Goal: Task Accomplishment & Management: Complete application form

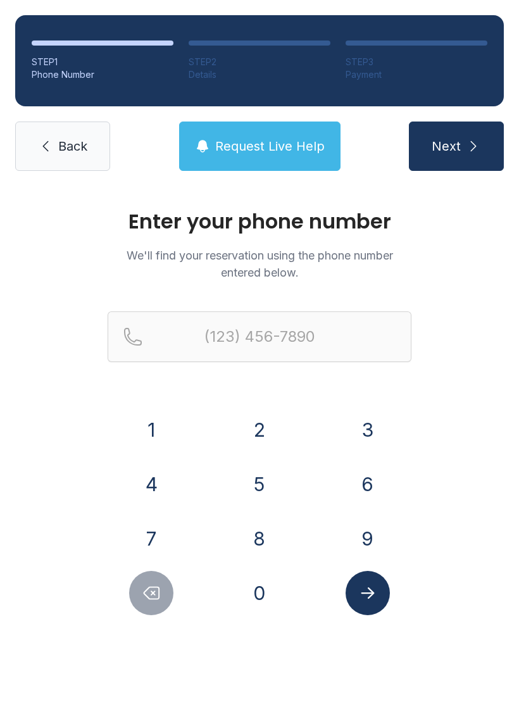
click at [370, 422] on button "3" at bounding box center [368, 430] width 44 height 44
click at [271, 482] on button "5" at bounding box center [259, 484] width 44 height 44
click at [277, 420] on button "2" at bounding box center [259, 430] width 44 height 44
click at [172, 478] on button "4" at bounding box center [151, 484] width 44 height 44
click at [365, 486] on button "6" at bounding box center [368, 484] width 44 height 44
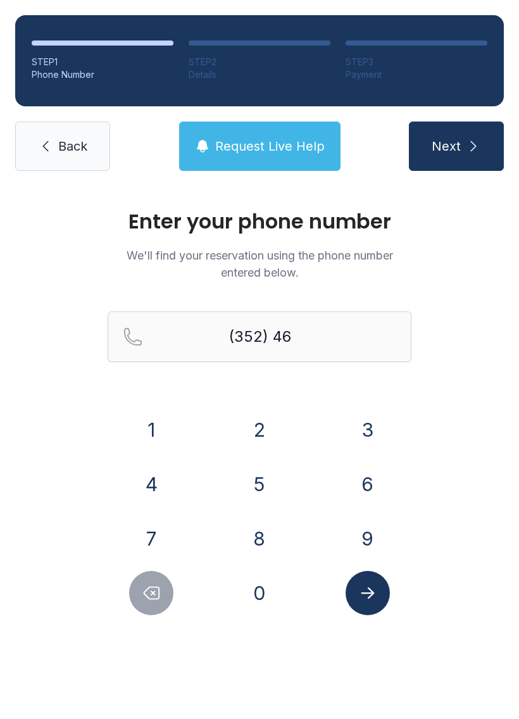
click at [258, 603] on button "0" at bounding box center [259, 593] width 44 height 44
click at [263, 420] on button "2" at bounding box center [259, 430] width 44 height 44
click at [157, 483] on button "4" at bounding box center [151, 484] width 44 height 44
click at [262, 535] on button "8" at bounding box center [259, 539] width 44 height 44
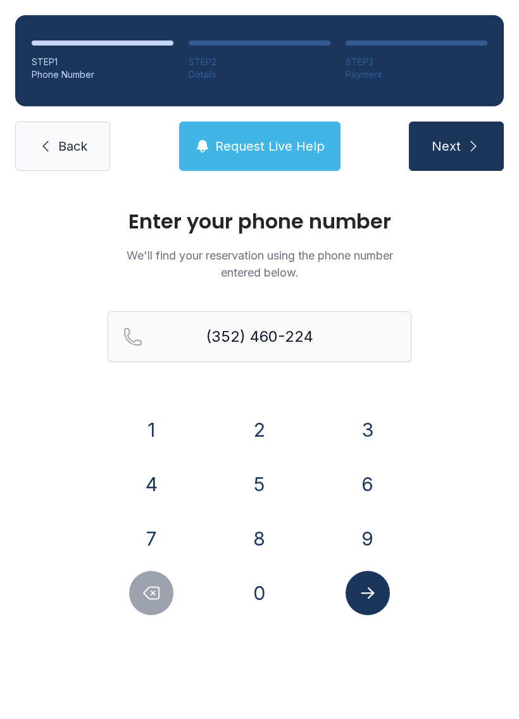
type input "[PHONE_NUMBER]"
click at [380, 604] on button "Submit lookup form" at bounding box center [368, 593] width 44 height 44
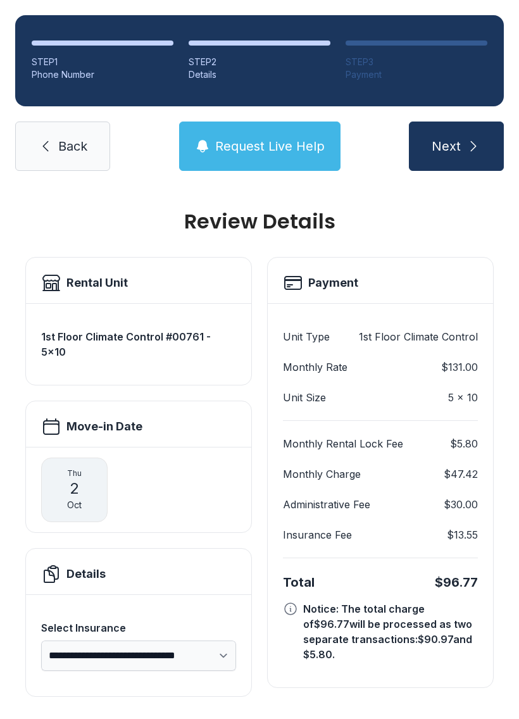
click at [484, 155] on button "Next" at bounding box center [456, 146] width 95 height 49
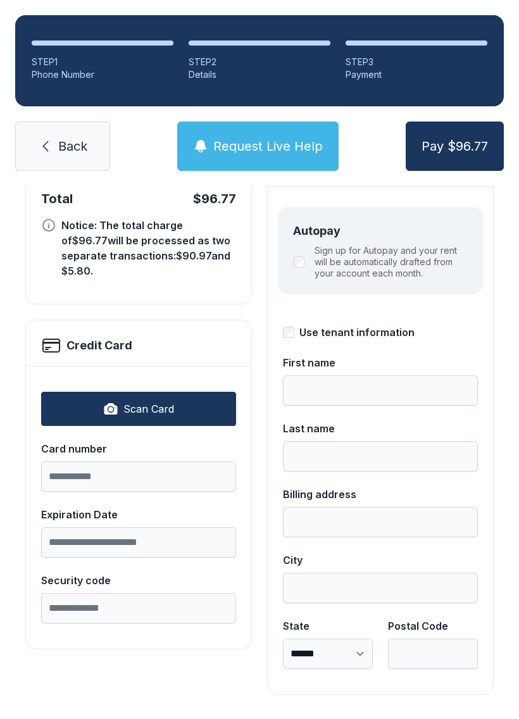
scroll to position [138, 0]
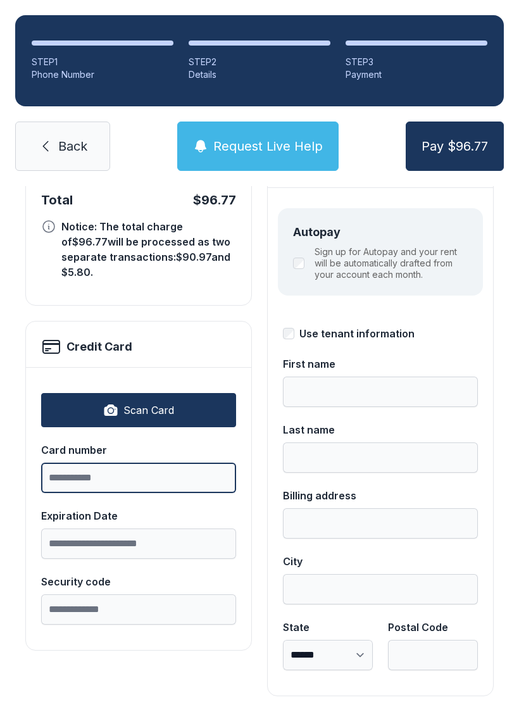
click at [164, 470] on input "Card number" at bounding box center [138, 478] width 195 height 30
type input "**********"
click at [454, 146] on button "Pay $96.77" at bounding box center [455, 146] width 98 height 49
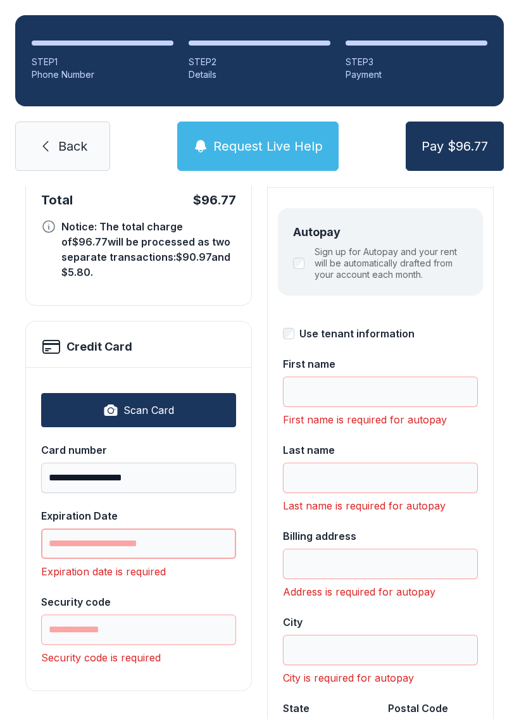
scroll to position [28, 0]
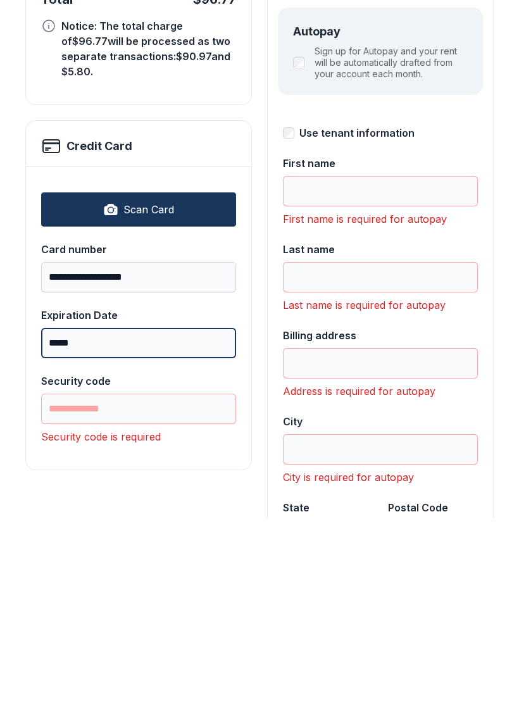
type input "*****"
click at [172, 594] on input "Security code" at bounding box center [138, 609] width 195 height 30
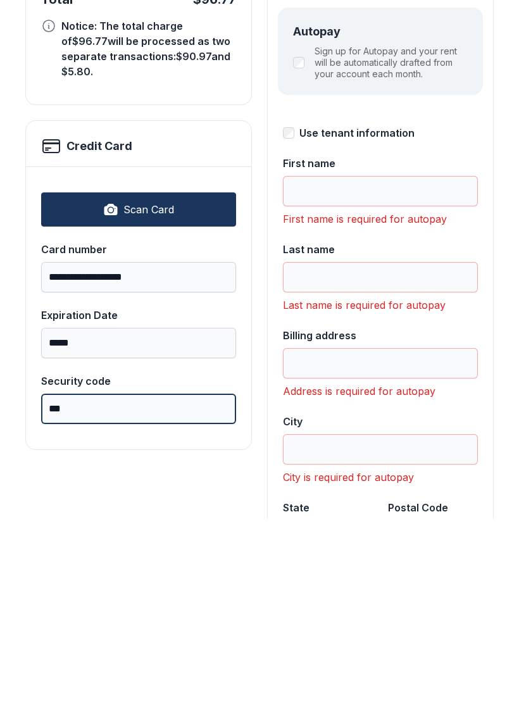
type input "***"
click at [454, 122] on button "Pay $96.77" at bounding box center [455, 146] width 98 height 49
type input "********"
type input "**********"
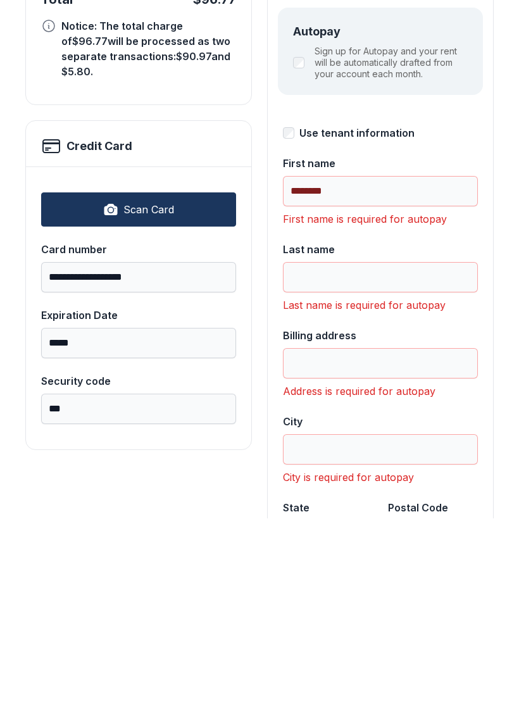
type input "*****"
select select "**"
type input "*****"
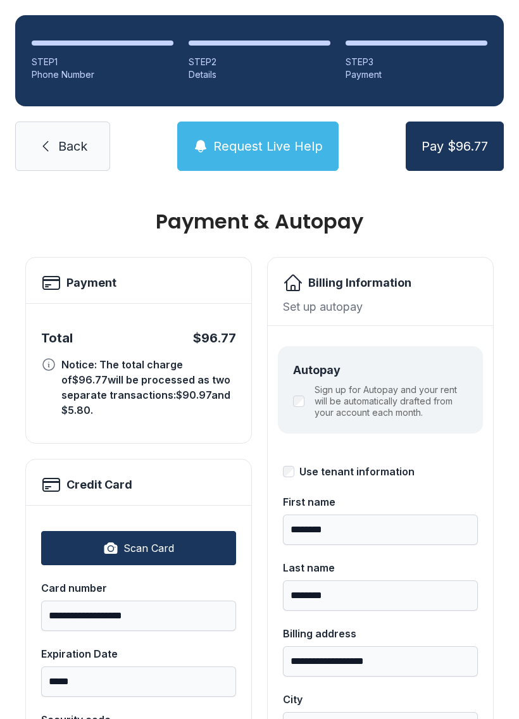
scroll to position [0, 0]
click at [77, 137] on span "Back" at bounding box center [72, 146] width 29 height 18
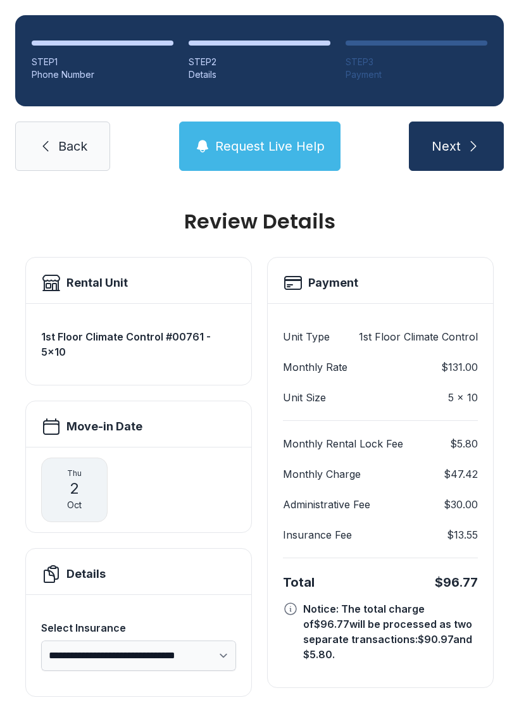
click at [77, 144] on span "Back" at bounding box center [72, 146] width 29 height 18
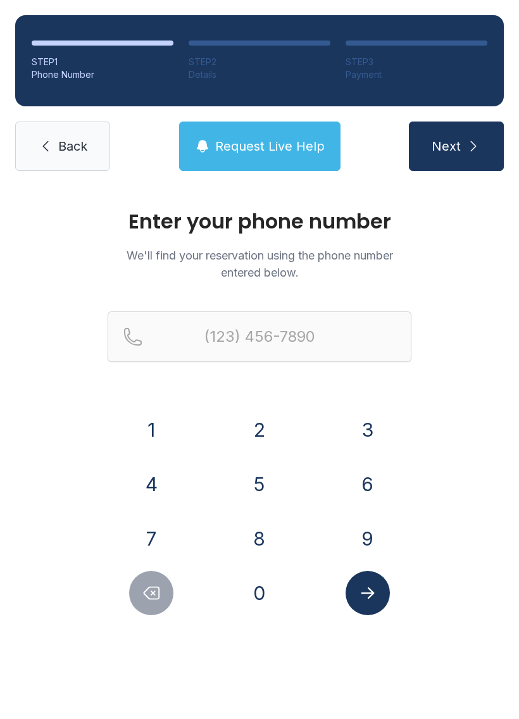
click at [68, 147] on span "Back" at bounding box center [72, 146] width 29 height 18
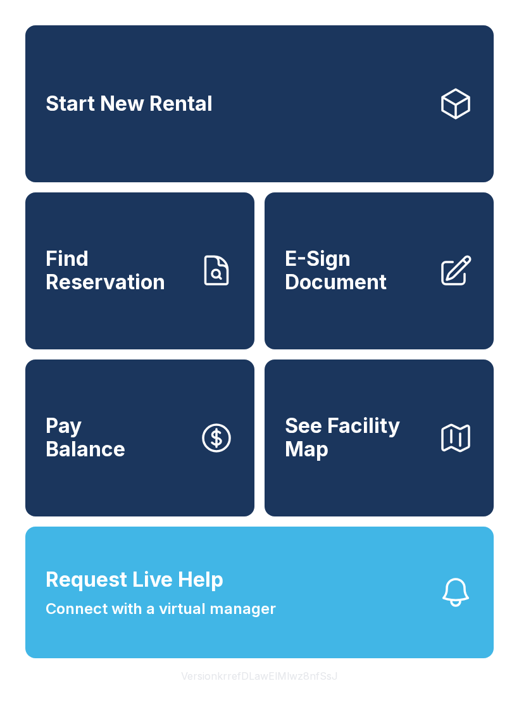
click at [120, 276] on span "Find Reservation" at bounding box center [117, 270] width 143 height 46
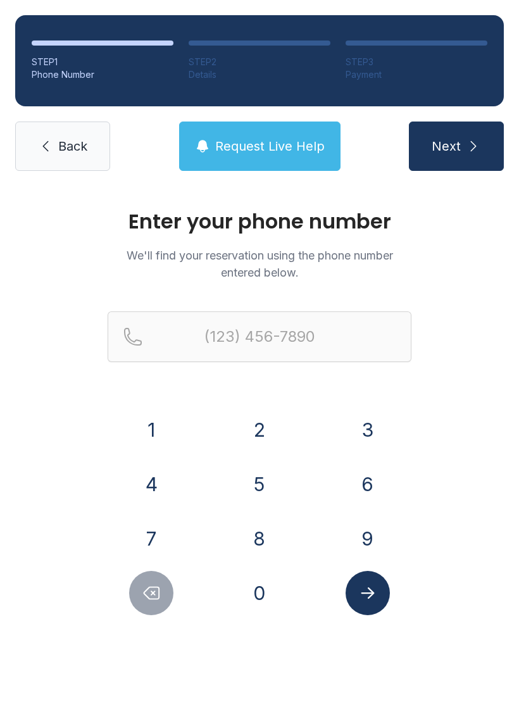
click at [369, 430] on button "3" at bounding box center [368, 430] width 44 height 44
click at [274, 487] on button "5" at bounding box center [259, 484] width 44 height 44
click at [277, 429] on button "2" at bounding box center [259, 430] width 44 height 44
click at [165, 496] on button "4" at bounding box center [151, 484] width 44 height 44
click at [351, 491] on button "6" at bounding box center [368, 484] width 44 height 44
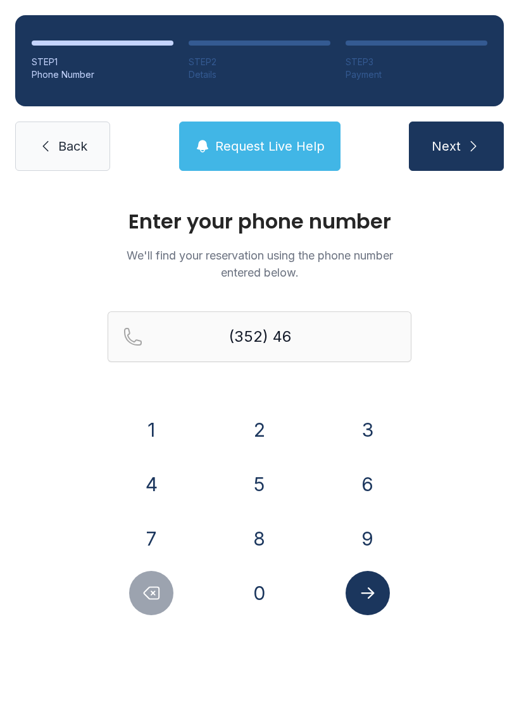
click at [264, 594] on button "0" at bounding box center [259, 593] width 44 height 44
click at [275, 437] on button "2" at bounding box center [259, 430] width 44 height 44
click at [165, 491] on button "4" at bounding box center [151, 484] width 44 height 44
click at [254, 544] on button "8" at bounding box center [259, 539] width 44 height 44
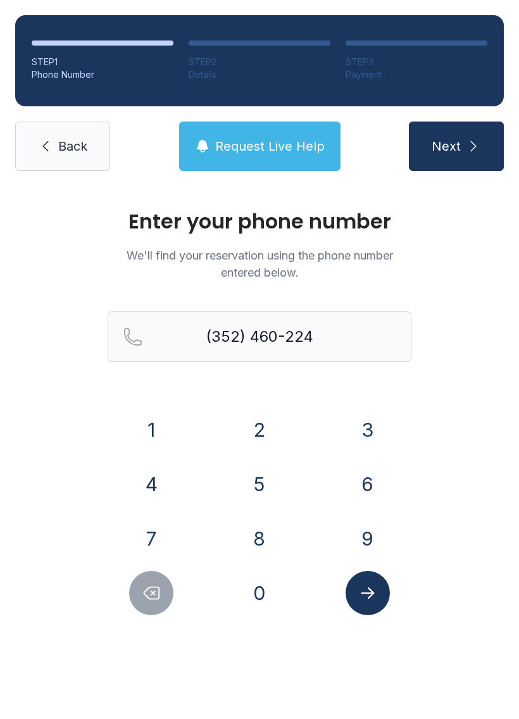
type input "[PHONE_NUMBER]"
click at [85, 141] on span "Back" at bounding box center [72, 146] width 29 height 18
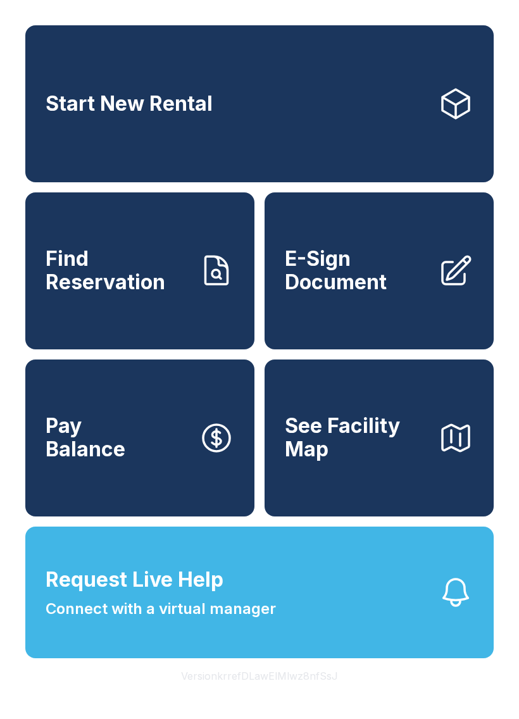
click at [418, 461] on span "See Facility Map" at bounding box center [356, 438] width 143 height 46
click at [154, 80] on link "Start New Rental" at bounding box center [259, 103] width 468 height 157
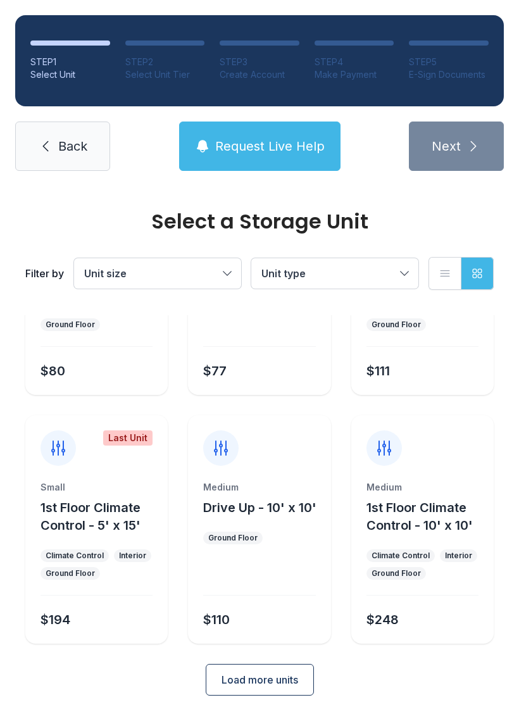
scroll to position [151, 0]
click at [283, 686] on span "Load more units" at bounding box center [260, 680] width 77 height 15
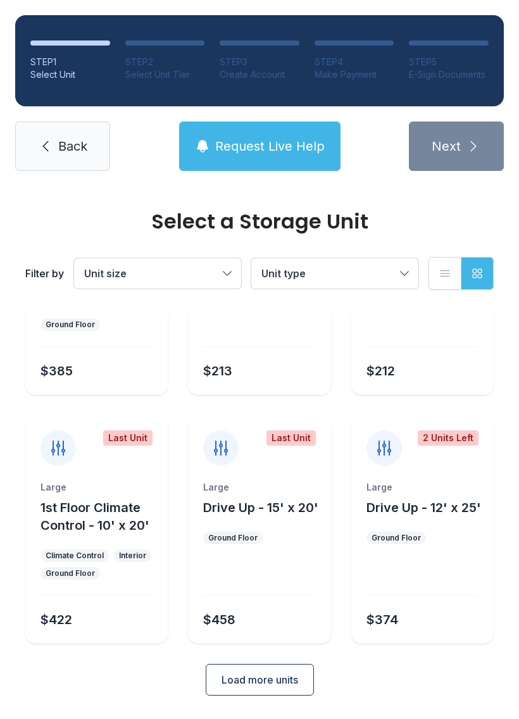
scroll to position [648, 0]
click at [296, 682] on span "Load more units" at bounding box center [260, 680] width 77 height 15
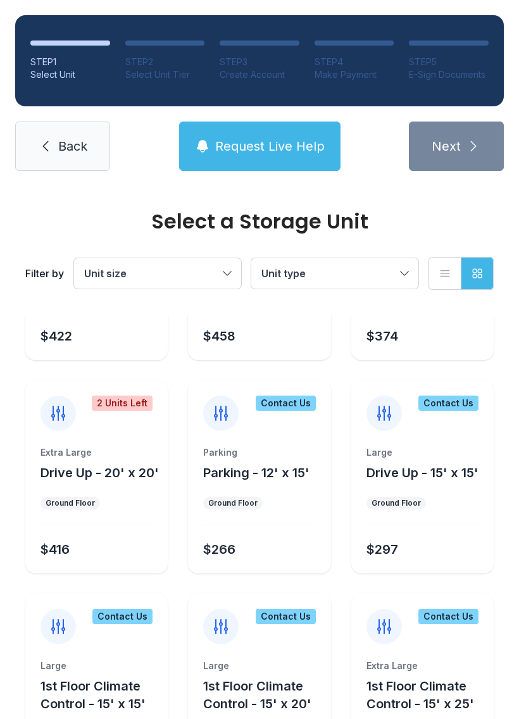
scroll to position [931, 0]
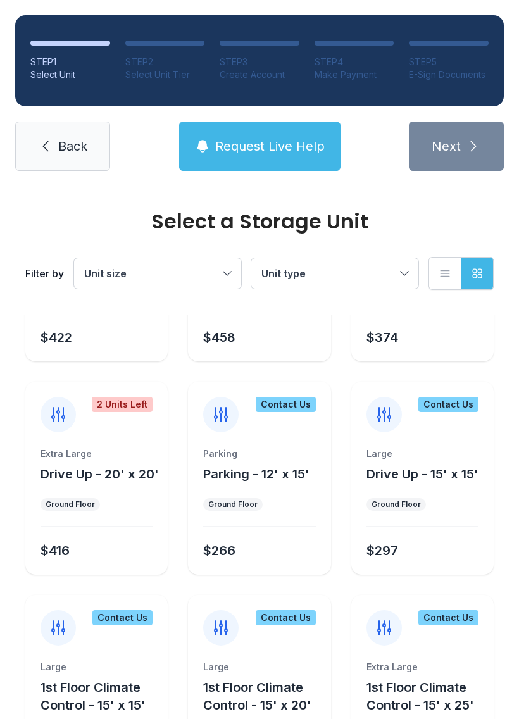
click at [84, 129] on link "Back" at bounding box center [62, 146] width 95 height 49
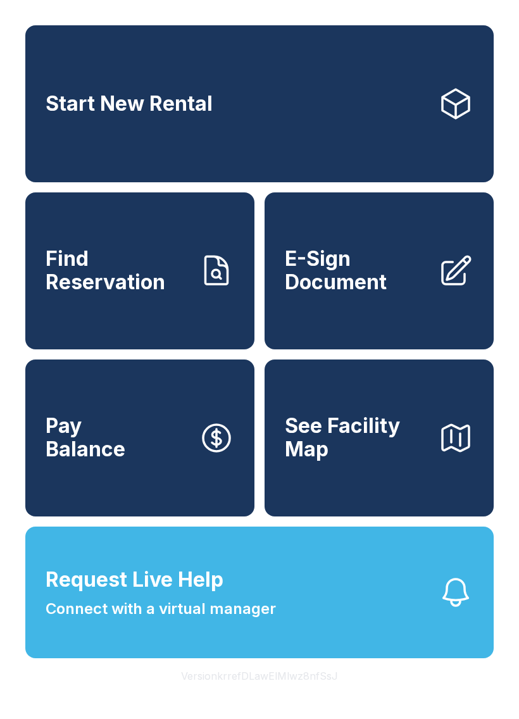
click at [364, 293] on span "E-Sign Document" at bounding box center [356, 270] width 143 height 46
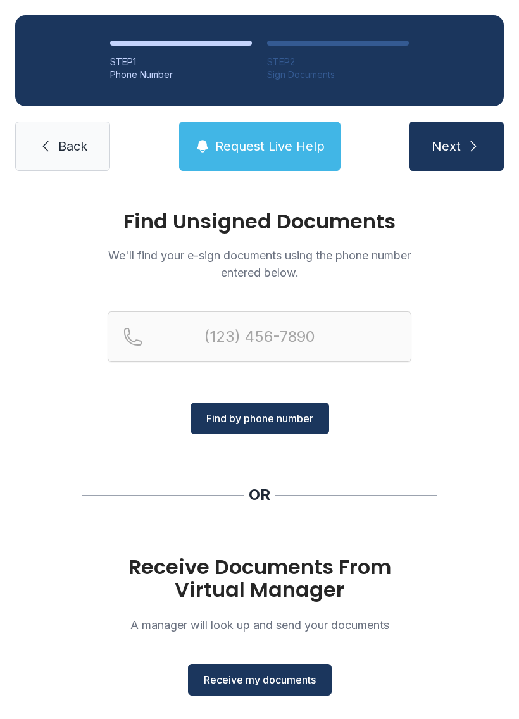
click at [304, 682] on span "Receive my documents" at bounding box center [260, 679] width 112 height 15
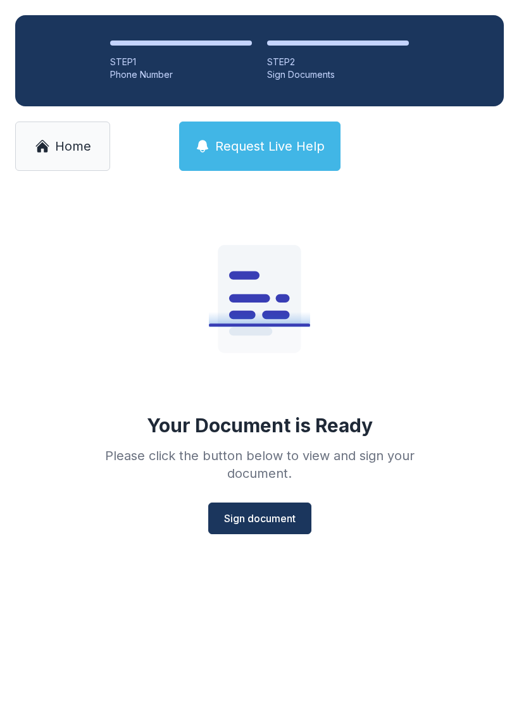
click at [275, 520] on span "Sign document" at bounding box center [260, 518] width 72 height 15
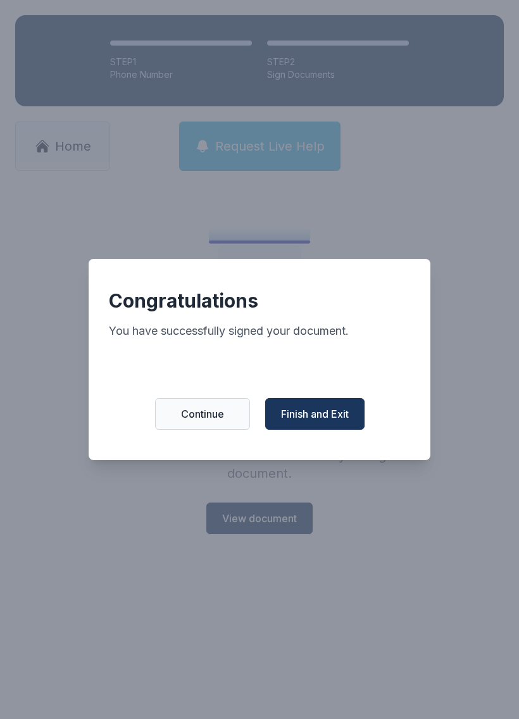
click at [345, 410] on button "Finish and Exit" at bounding box center [314, 414] width 99 height 32
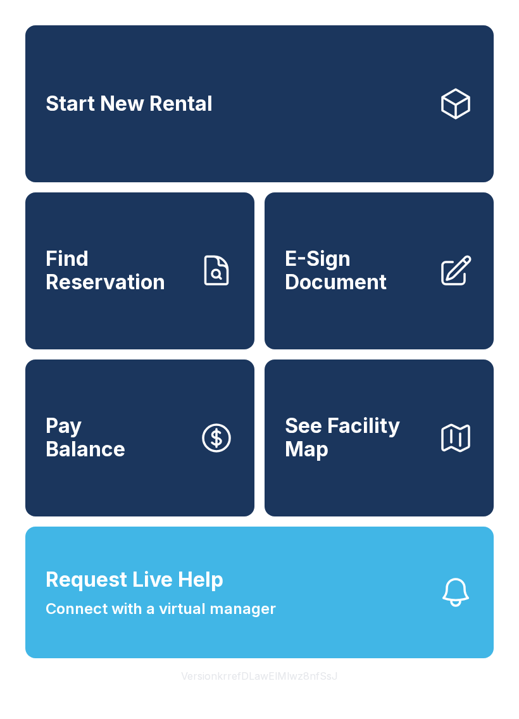
click at [384, 277] on span "E-Sign Document" at bounding box center [356, 270] width 143 height 46
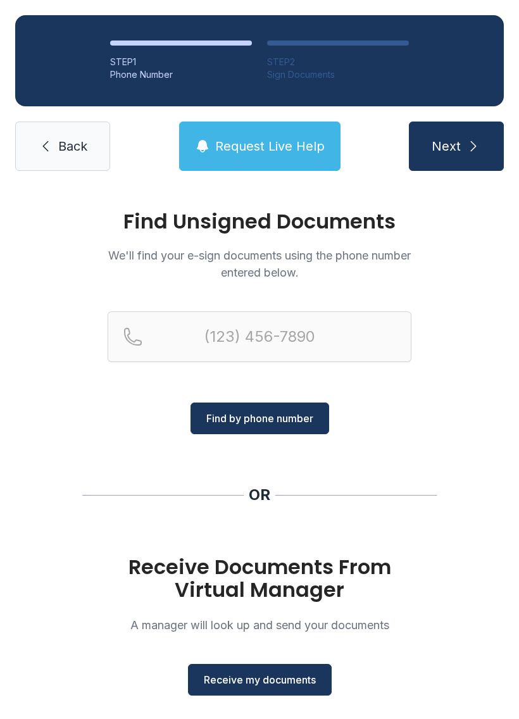
click at [275, 679] on span "Receive my documents" at bounding box center [260, 679] width 112 height 15
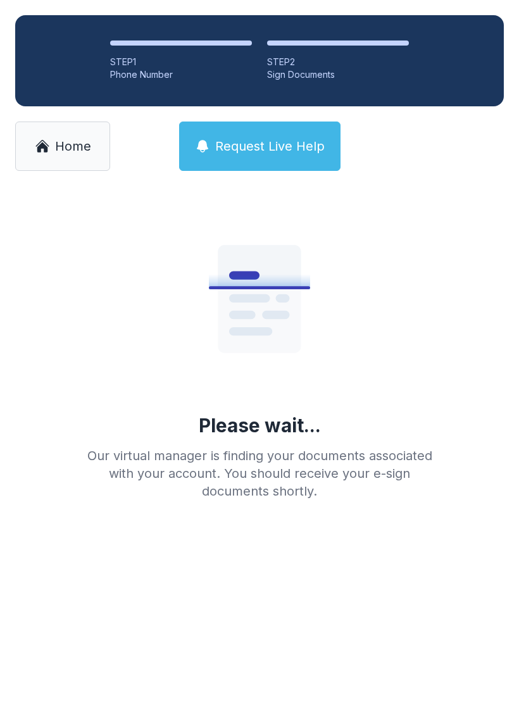
click at [48, 141] on icon at bounding box center [42, 146] width 15 height 15
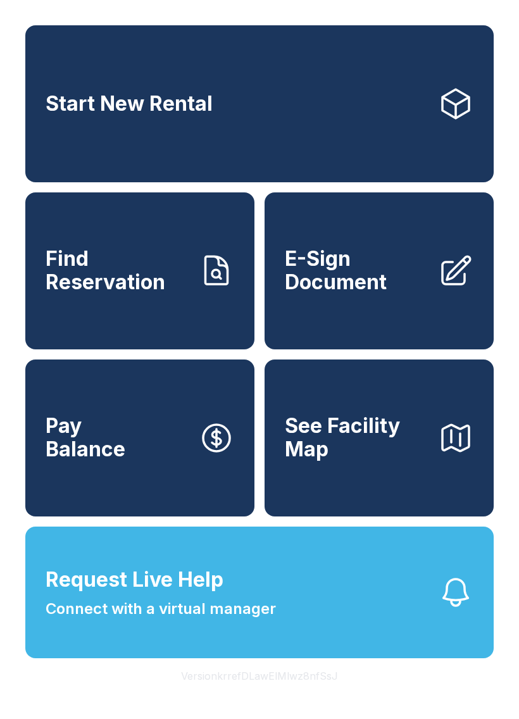
click at [392, 294] on span "E-Sign Document" at bounding box center [356, 270] width 143 height 46
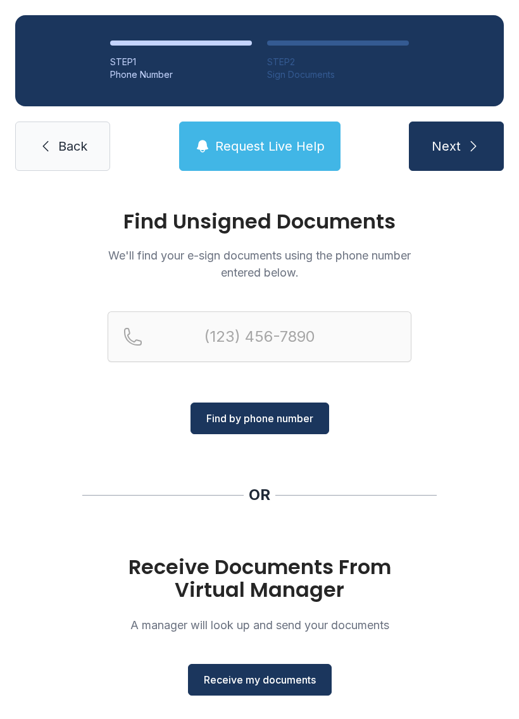
click at [301, 679] on span "Receive my documents" at bounding box center [260, 679] width 112 height 15
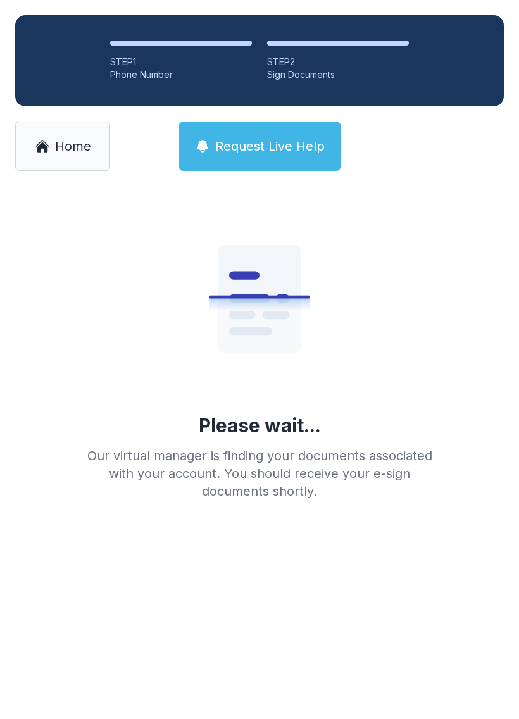
click at [68, 148] on span "Home" at bounding box center [73, 146] width 36 height 18
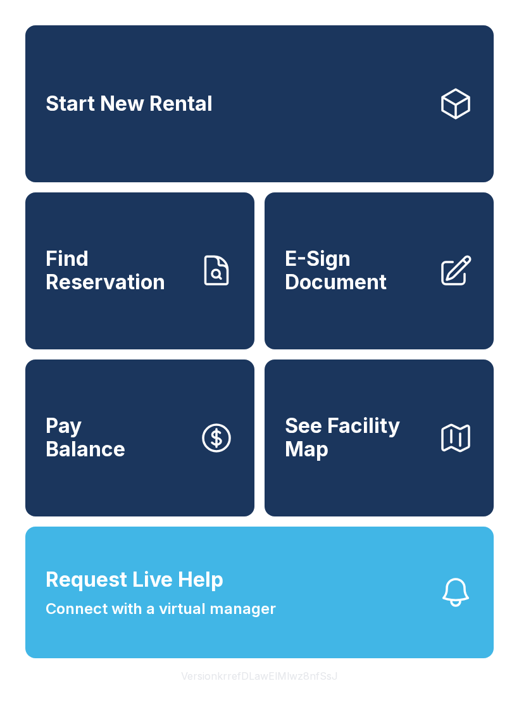
click at [434, 289] on link "E-Sign Document" at bounding box center [379, 270] width 229 height 157
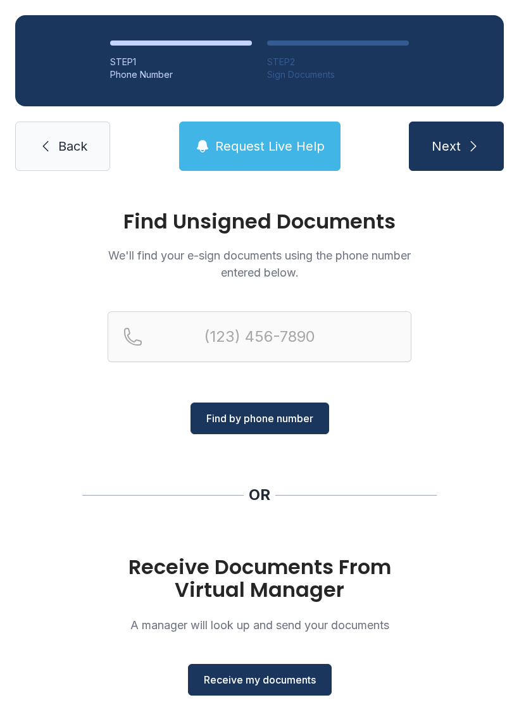
click at [306, 682] on span "Receive my documents" at bounding box center [260, 679] width 112 height 15
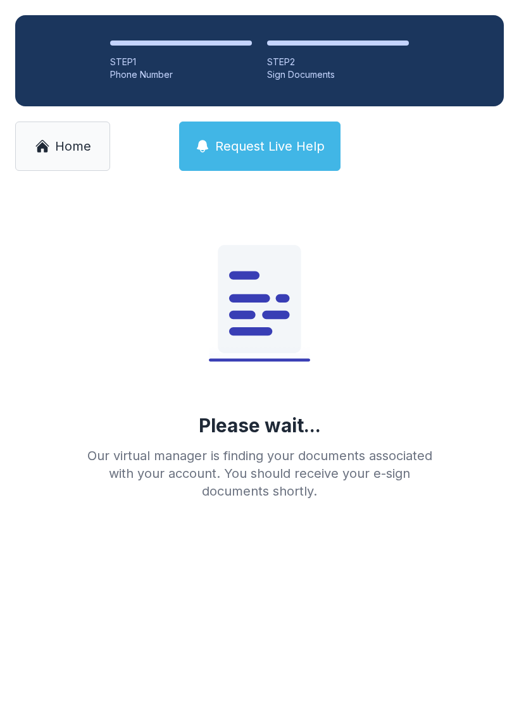
click at [89, 150] on span "Home" at bounding box center [73, 146] width 36 height 18
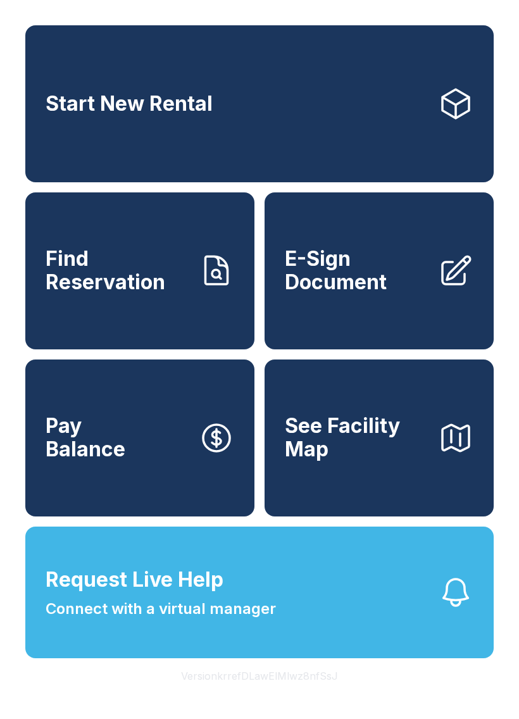
click at [422, 294] on span "E-Sign Document" at bounding box center [356, 270] width 143 height 46
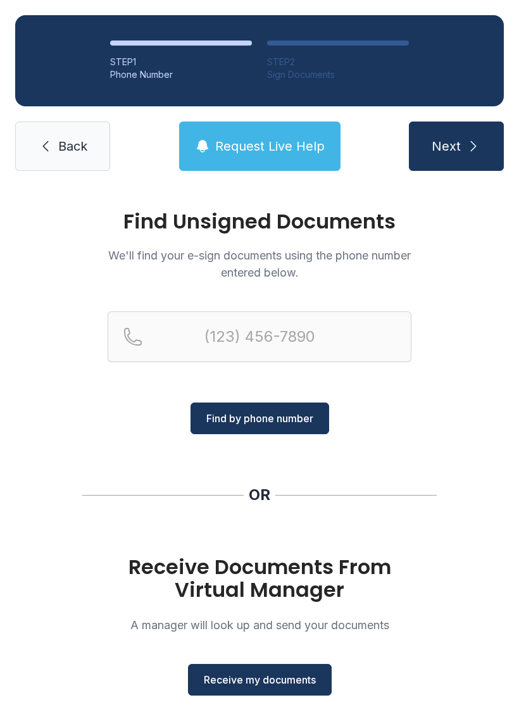
click at [303, 678] on span "Receive my documents" at bounding box center [260, 679] width 112 height 15
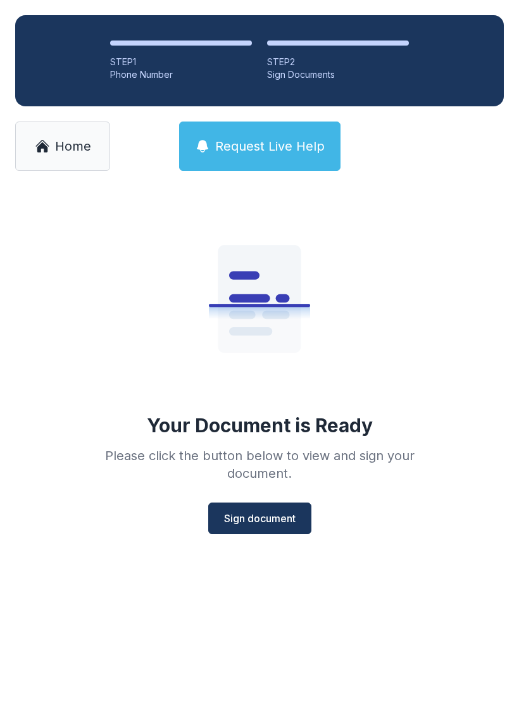
click at [289, 509] on button "Sign document" at bounding box center [259, 519] width 103 height 32
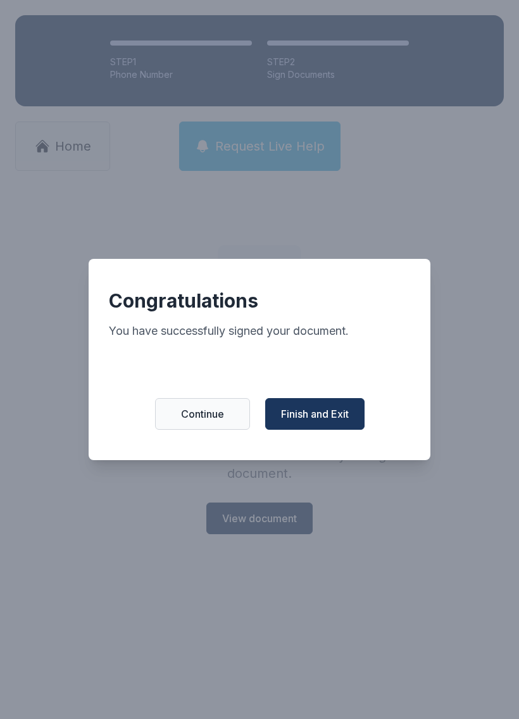
click at [339, 418] on span "Finish and Exit" at bounding box center [315, 413] width 68 height 15
